Goal: Task Accomplishment & Management: Check status

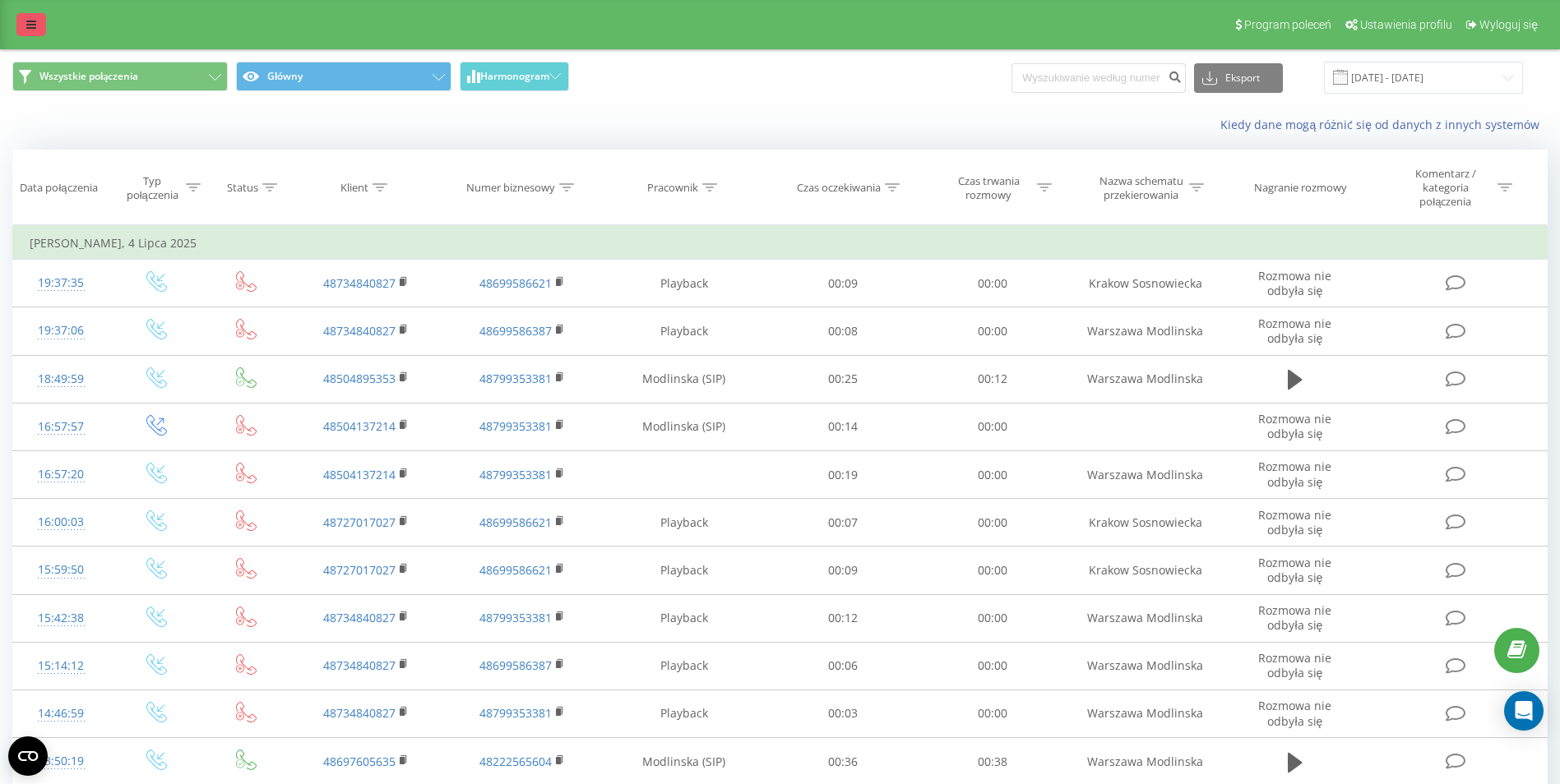
click at [44, 14] on link at bounding box center [30, 25] width 29 height 23
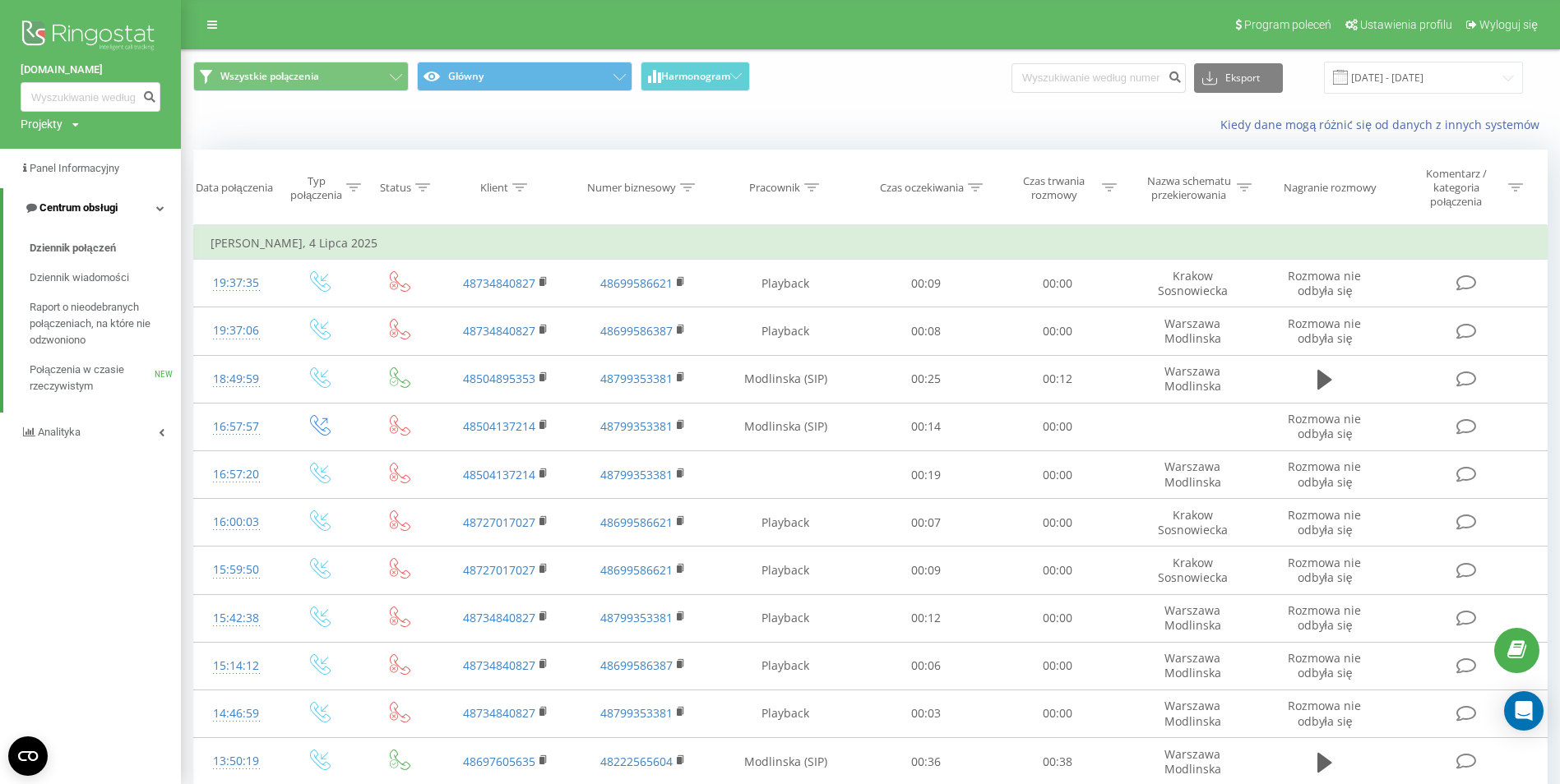
click at [38, 202] on span "Centrum obsługi" at bounding box center [70, 208] width 93 height 16
click at [44, 210] on span "Centrum obsługi" at bounding box center [76, 208] width 78 height 12
click at [41, 252] on span "Dziennik połączeń" at bounding box center [72, 248] width 86 height 16
click at [65, 274] on span "Dziennik wiadomości" at bounding box center [79, 277] width 100 height 16
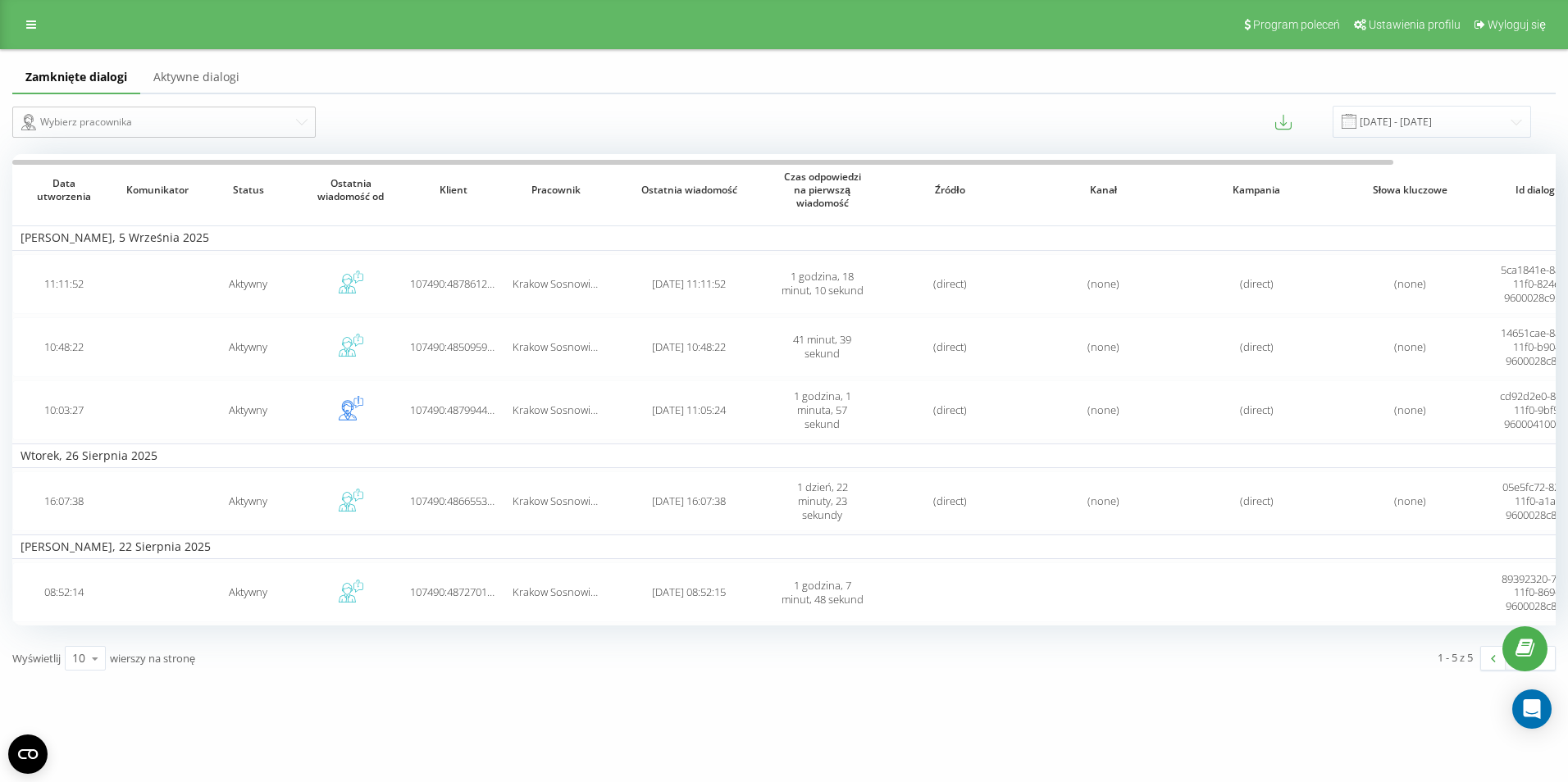
click at [204, 73] on link "Aktywne dialogi" at bounding box center [196, 77] width 113 height 33
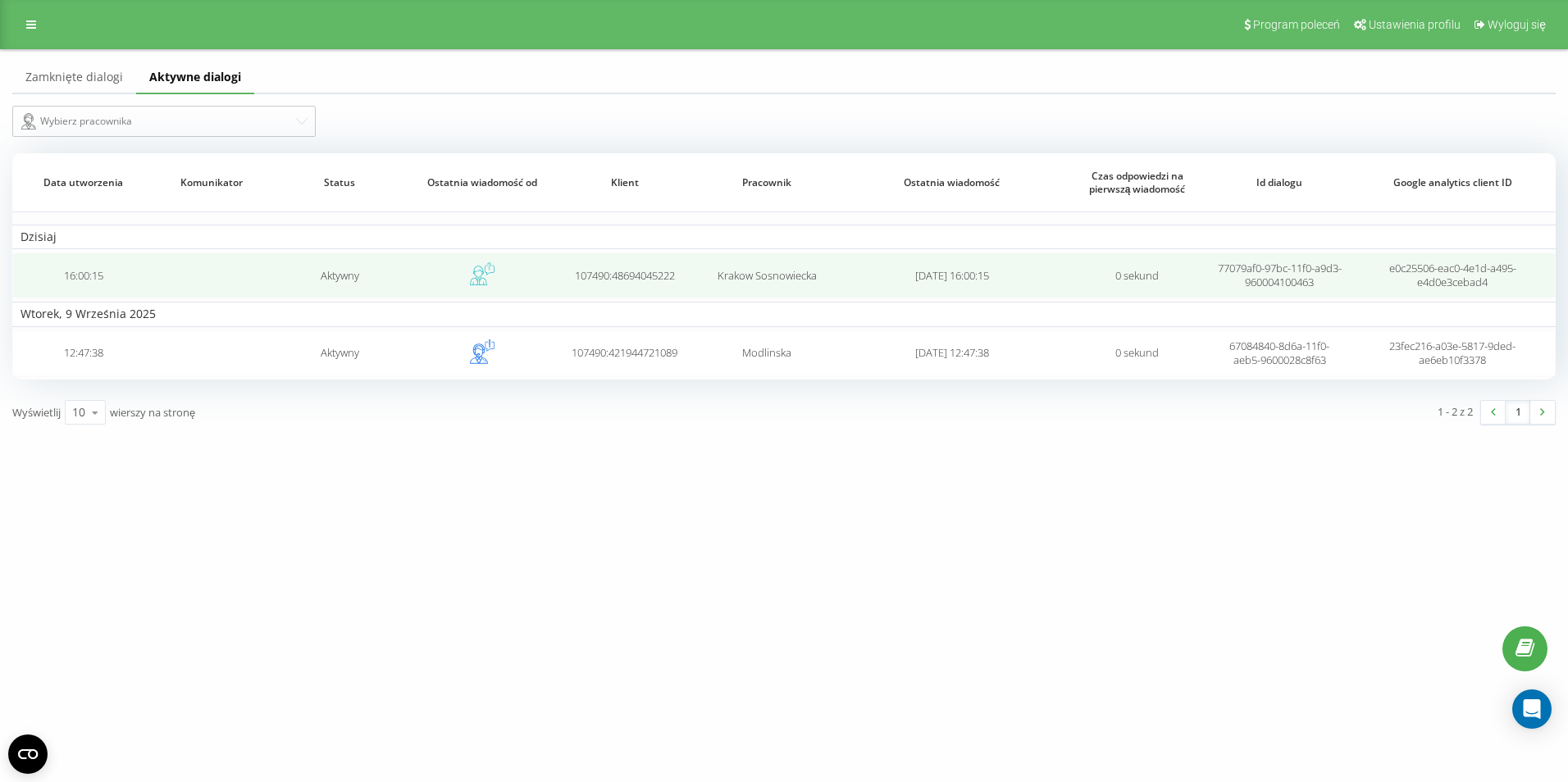
click at [1433, 268] on span "e0c25506-eac0-4e1d-a495-e4d0e3cebad4" at bounding box center [1452, 275] width 127 height 28
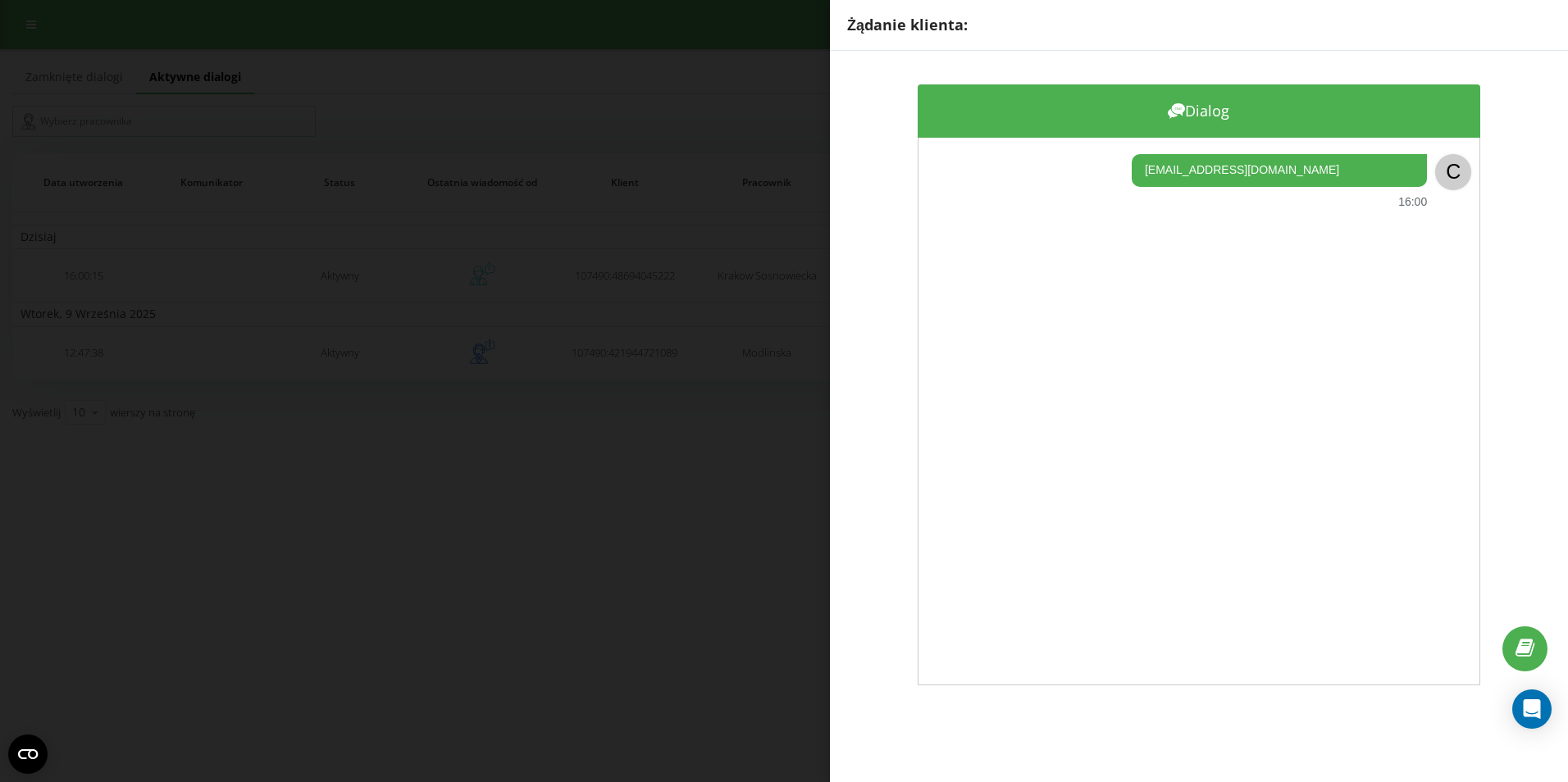
drag, startPoint x: 1150, startPoint y: 594, endPoint x: 1083, endPoint y: 694, distance: 120.4
drag, startPoint x: 1083, startPoint y: 694, endPoint x: 767, endPoint y: 741, distance: 319.5
click at [749, 723] on div "Żądanie klienta: Dialog loloadrian00@gmail.com 16:00 C" at bounding box center [784, 391] width 1568 height 782
